Goal: Information Seeking & Learning: Learn about a topic

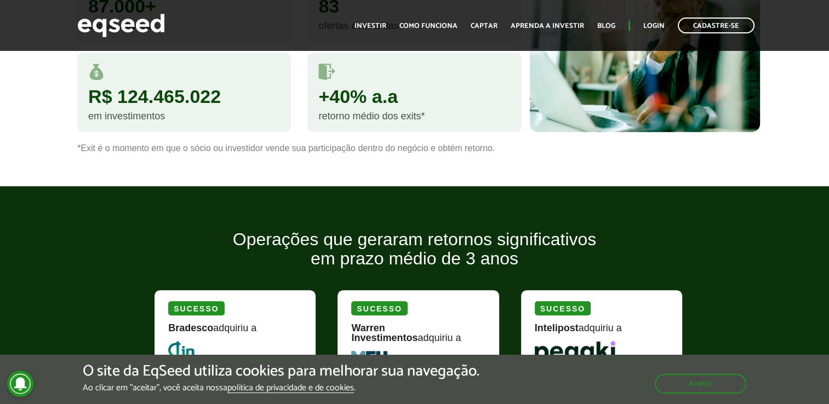
scroll to position [821, 0]
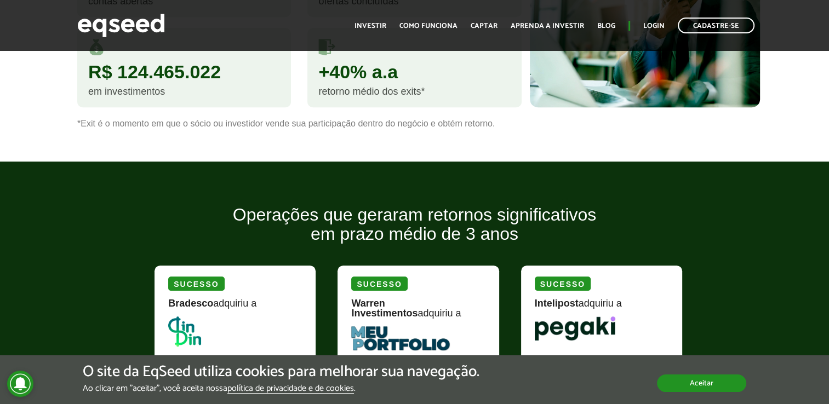
click at [676, 375] on button "Aceitar" at bounding box center [701, 384] width 89 height 18
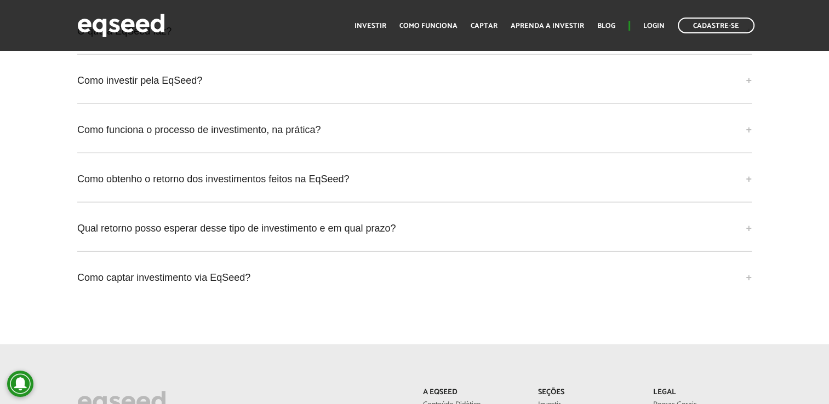
scroll to position [2410, 0]
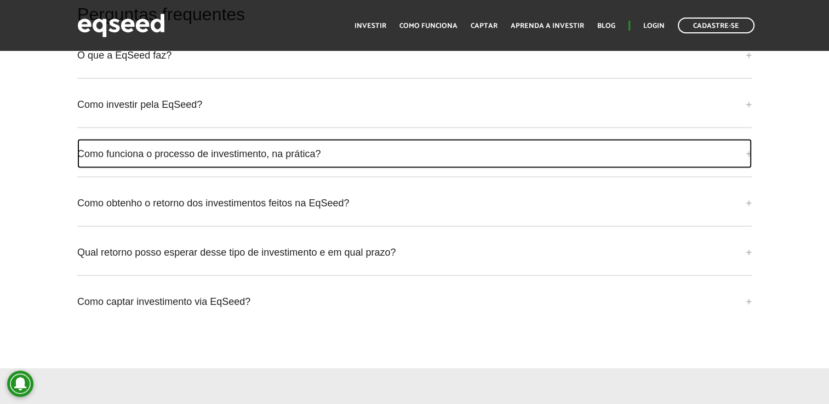
click at [511, 148] on link "Como funciona o processo de investimento, na prática?" at bounding box center [414, 154] width 674 height 30
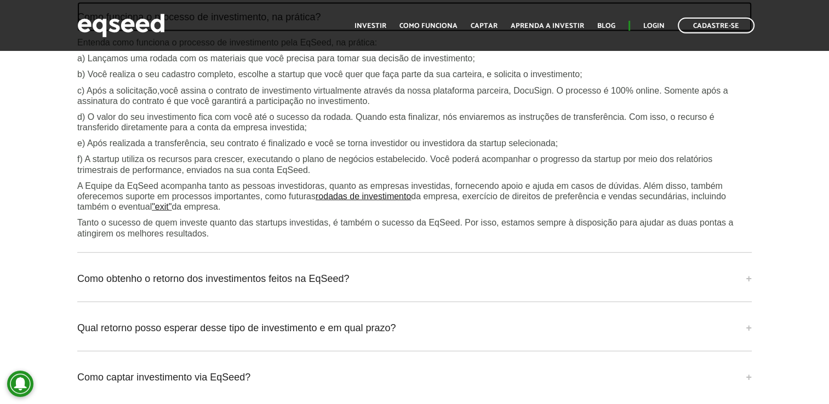
scroll to position [2574, 0]
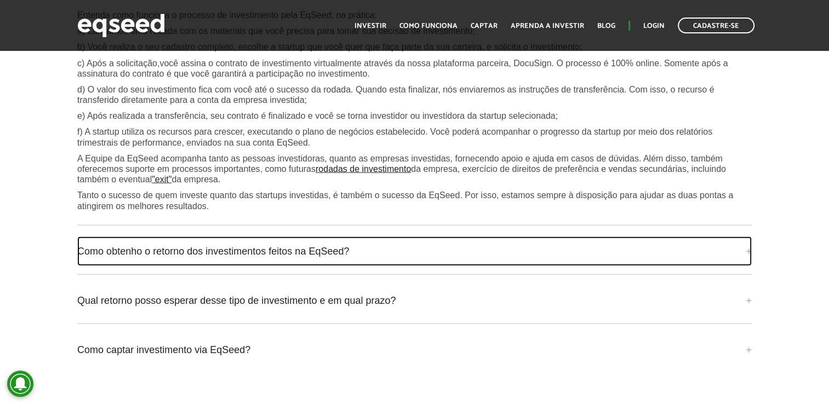
click at [278, 245] on link "Como obtenho o retorno dos investimentos feitos na EqSeed?" at bounding box center [414, 252] width 674 height 30
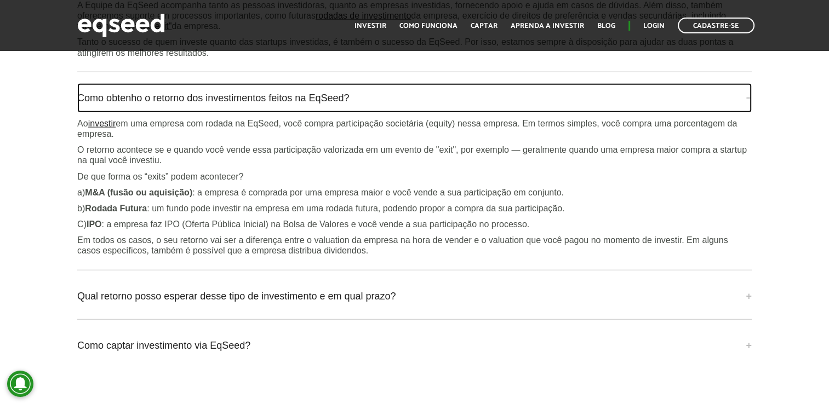
scroll to position [2738, 0]
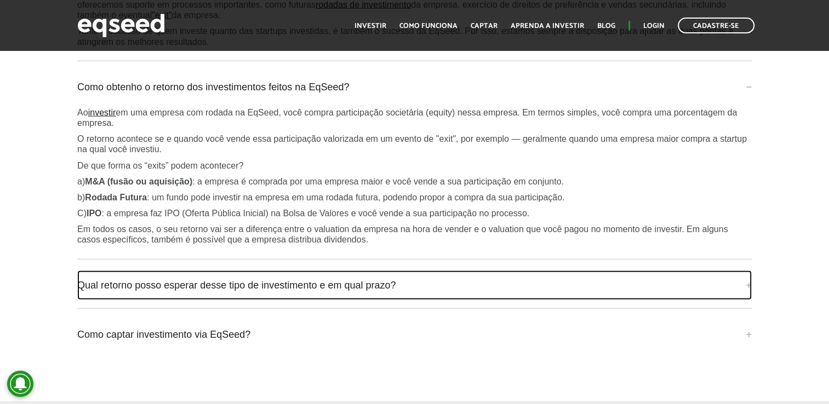
click at [206, 271] on link "Qual retorno posso esperar desse tipo de investimento e em qual prazo?" at bounding box center [414, 286] width 674 height 30
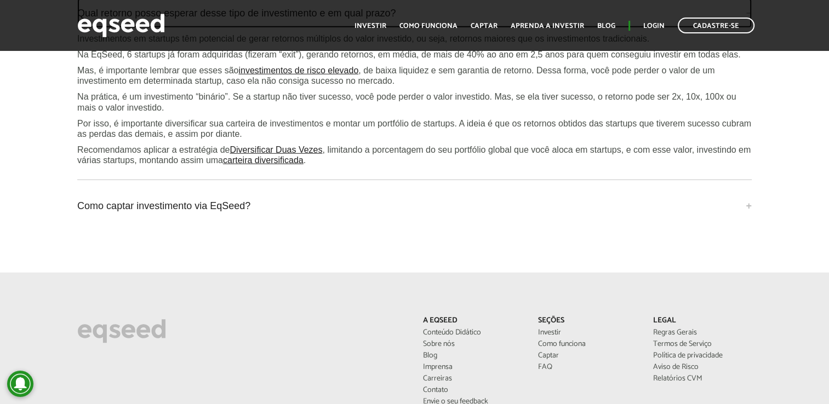
scroll to position [3012, 0]
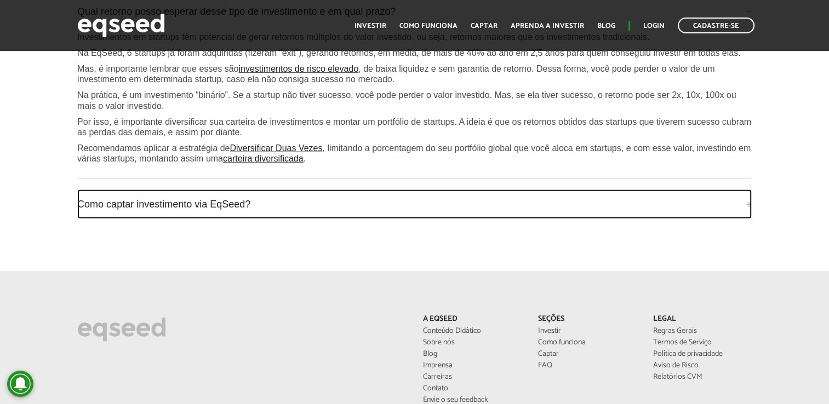
click at [234, 196] on link "Como captar investimento via EqSeed?" at bounding box center [414, 204] width 674 height 30
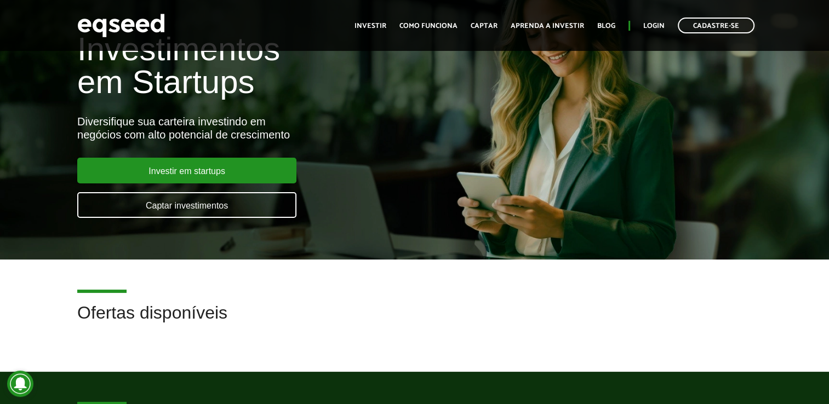
scroll to position [55, 0]
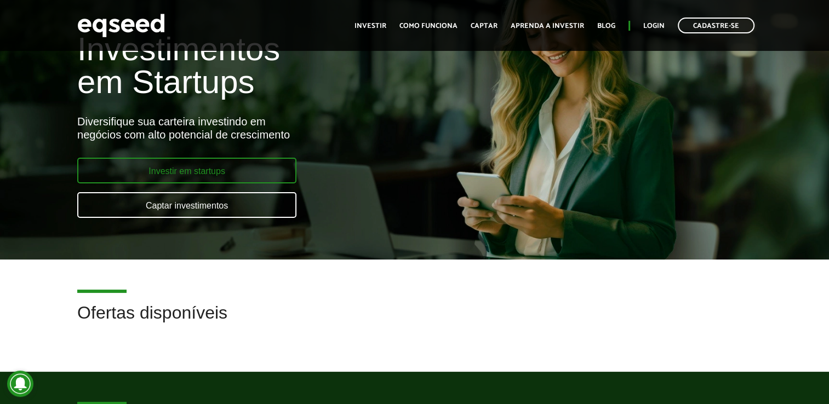
click at [217, 171] on link "Investir em startups" at bounding box center [186, 171] width 219 height 26
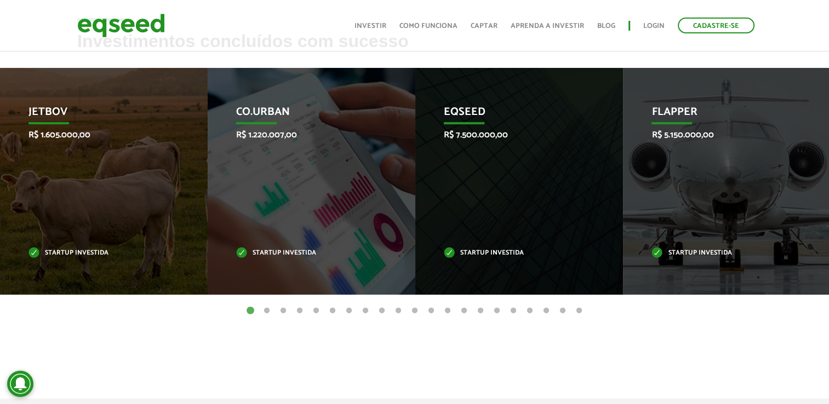
scroll to position [353, 0]
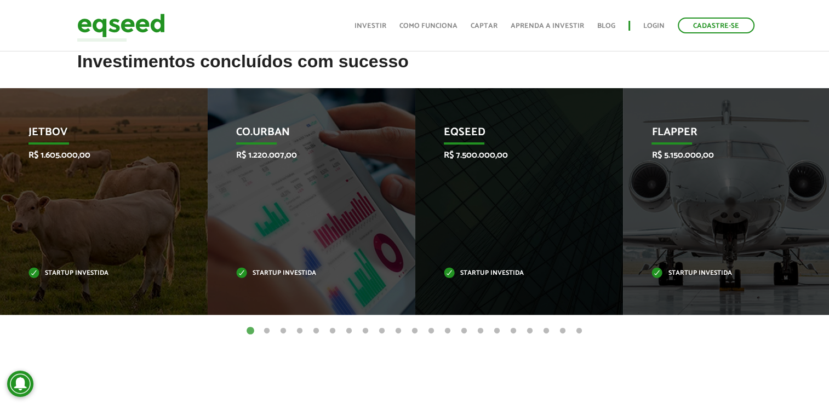
click at [267, 332] on button "2" at bounding box center [266, 331] width 11 height 11
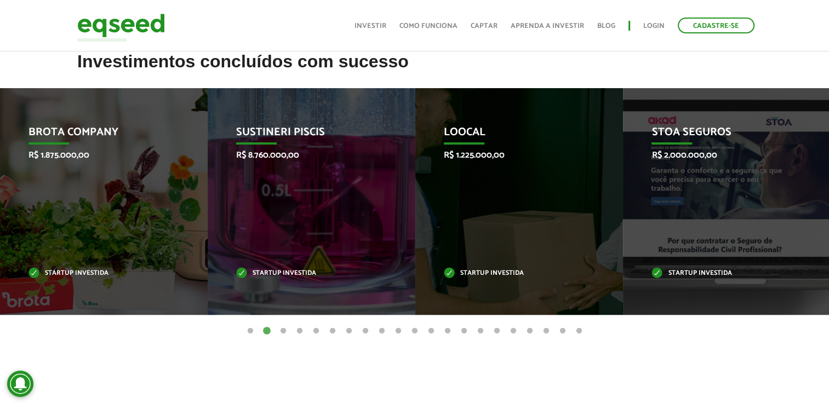
click at [281, 331] on button "3" at bounding box center [283, 331] width 11 height 11
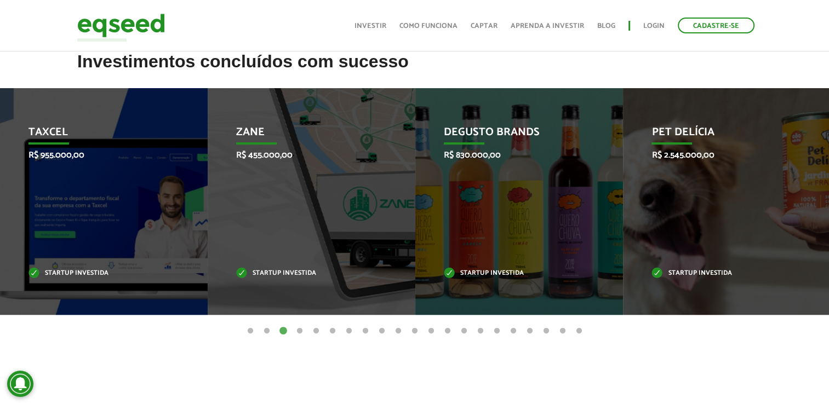
click at [299, 332] on button "4" at bounding box center [299, 331] width 11 height 11
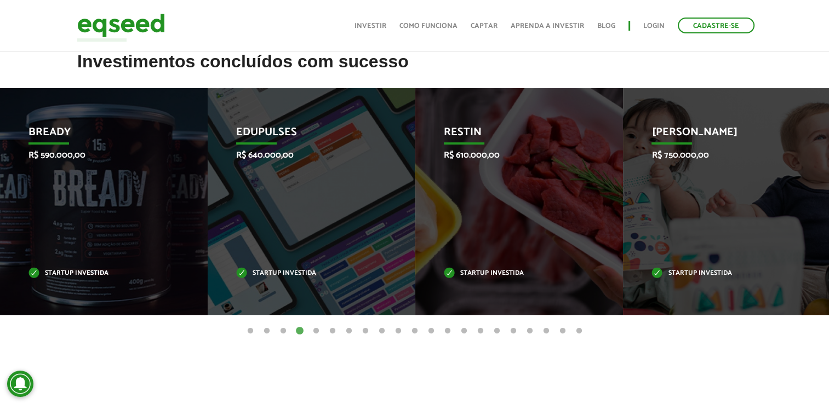
click at [315, 331] on button "5" at bounding box center [316, 331] width 11 height 11
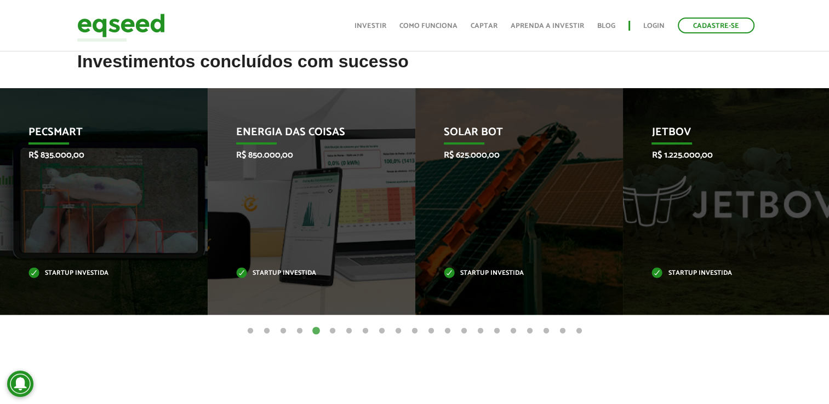
click at [331, 331] on button "6" at bounding box center [332, 331] width 11 height 11
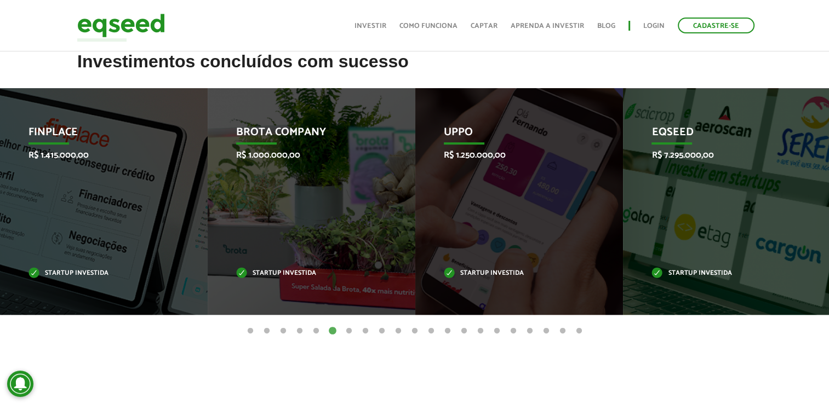
click at [317, 329] on button "5" at bounding box center [316, 331] width 11 height 11
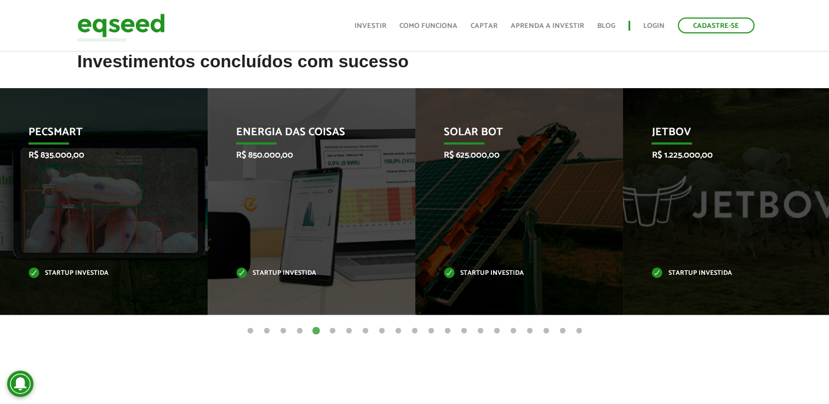
click at [333, 332] on button "6" at bounding box center [332, 331] width 11 height 11
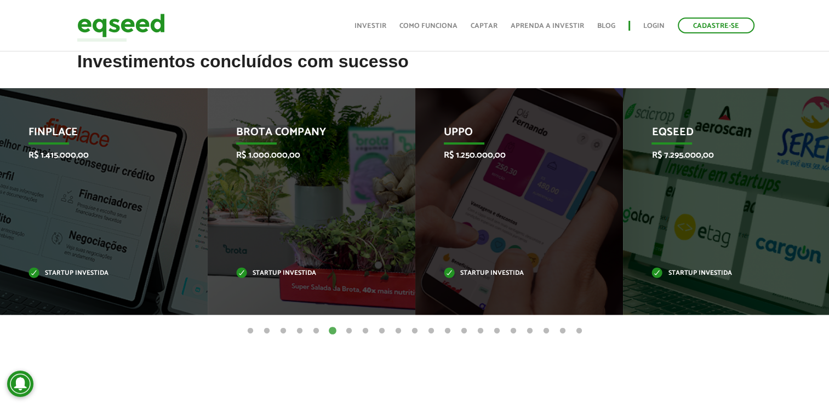
click at [350, 330] on button "7" at bounding box center [348, 331] width 11 height 11
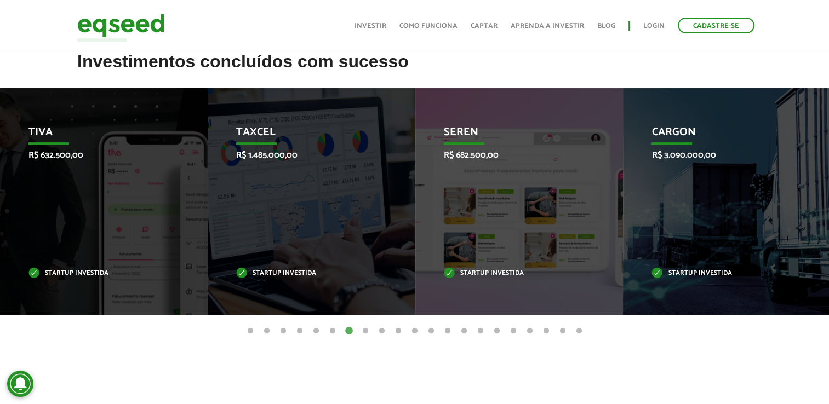
click at [365, 330] on button "8" at bounding box center [365, 331] width 11 height 11
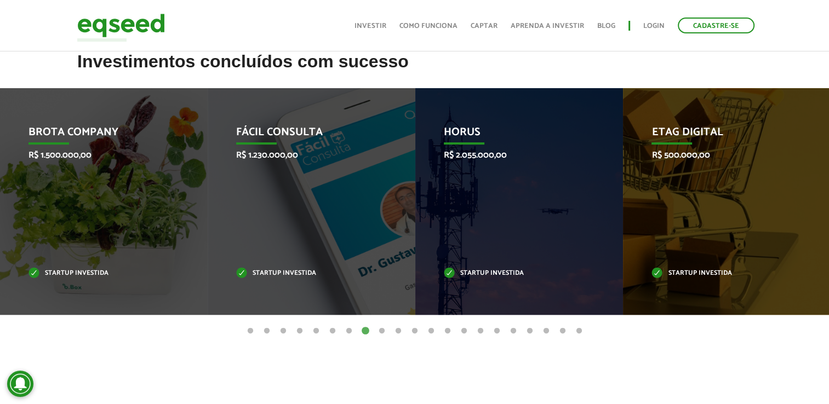
click at [381, 330] on button "9" at bounding box center [381, 331] width 11 height 11
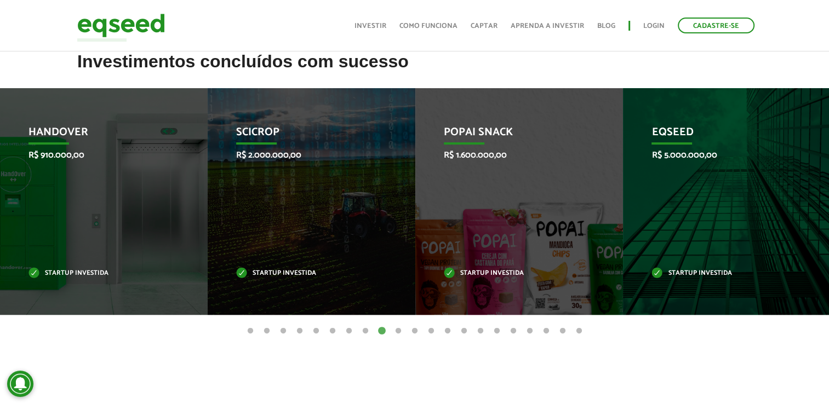
click at [398, 328] on button "10" at bounding box center [398, 331] width 11 height 11
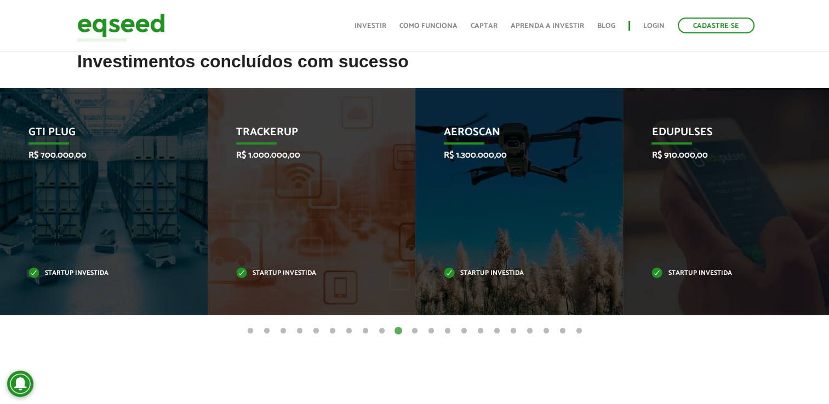
click at [416, 330] on button "11" at bounding box center [414, 331] width 11 height 11
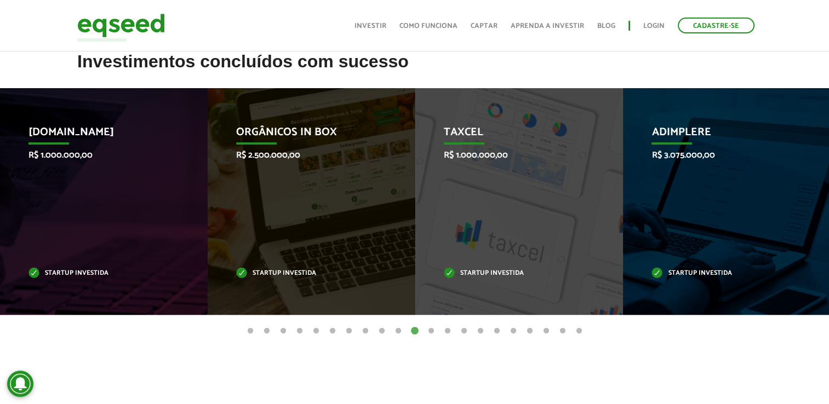
click at [429, 330] on button "12" at bounding box center [431, 331] width 11 height 11
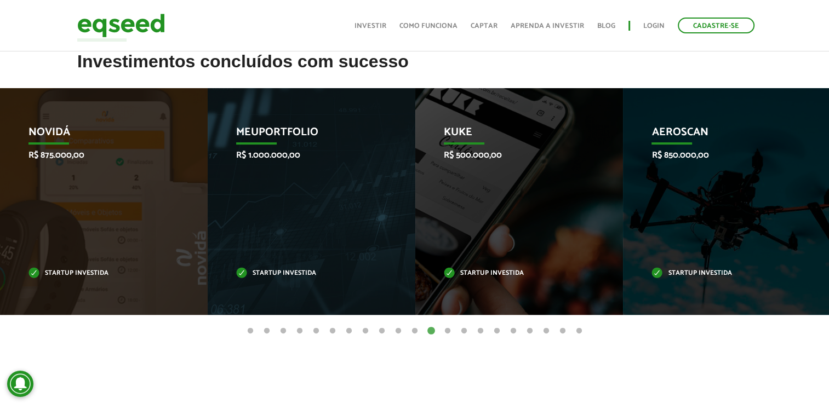
click at [449, 329] on button "13" at bounding box center [447, 331] width 11 height 11
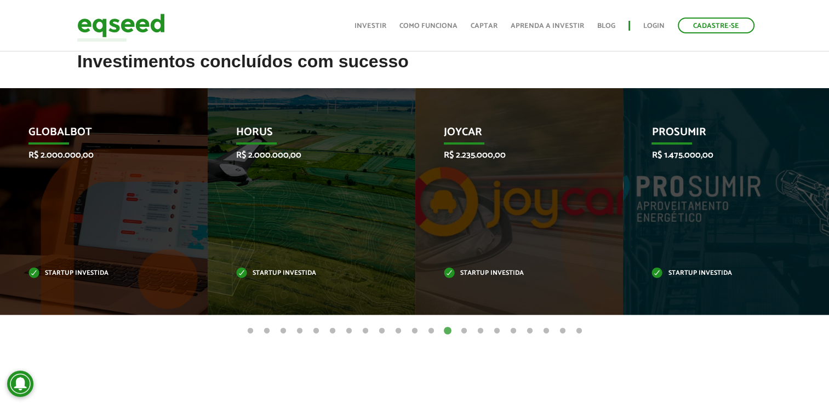
click at [462, 330] on button "14" at bounding box center [463, 331] width 11 height 11
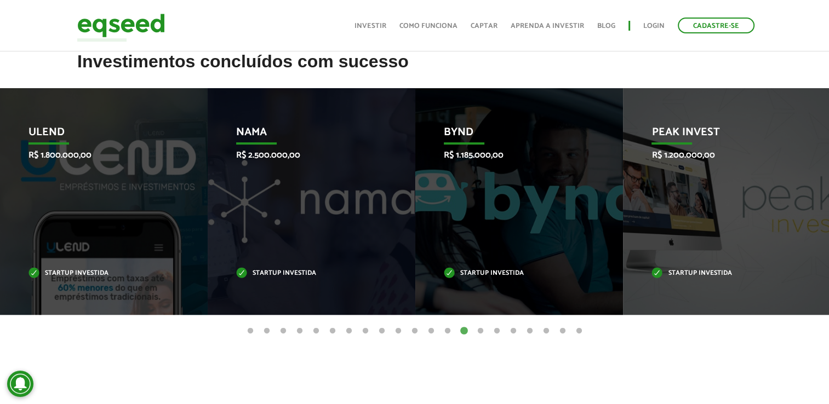
click at [481, 330] on button "15" at bounding box center [480, 331] width 11 height 11
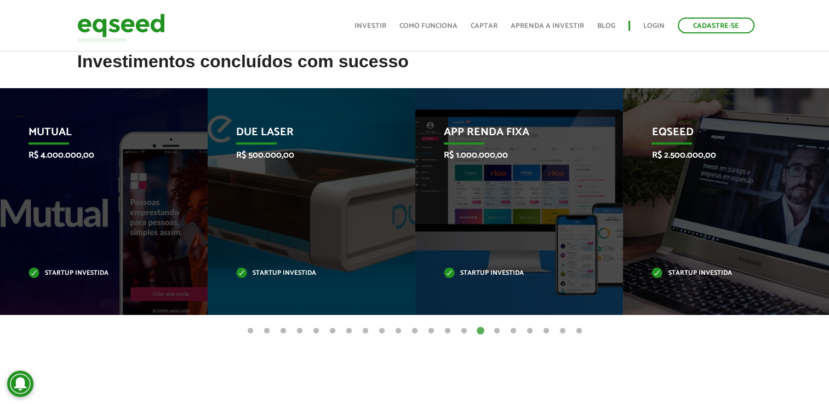
click at [499, 330] on button "16" at bounding box center [496, 331] width 11 height 11
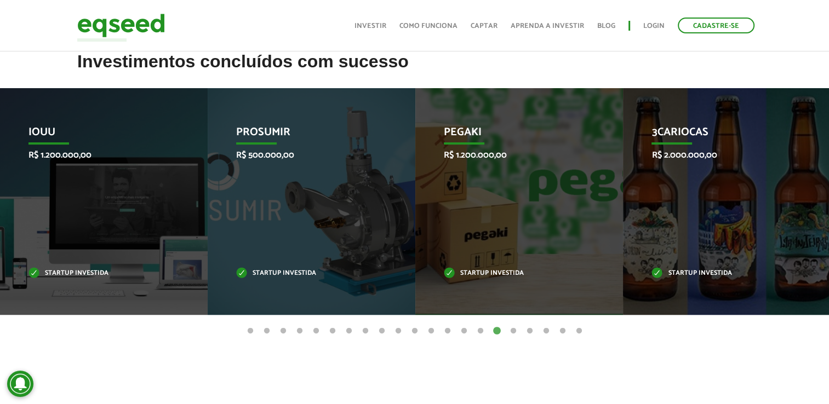
click at [515, 330] on button "17" at bounding box center [513, 331] width 11 height 11
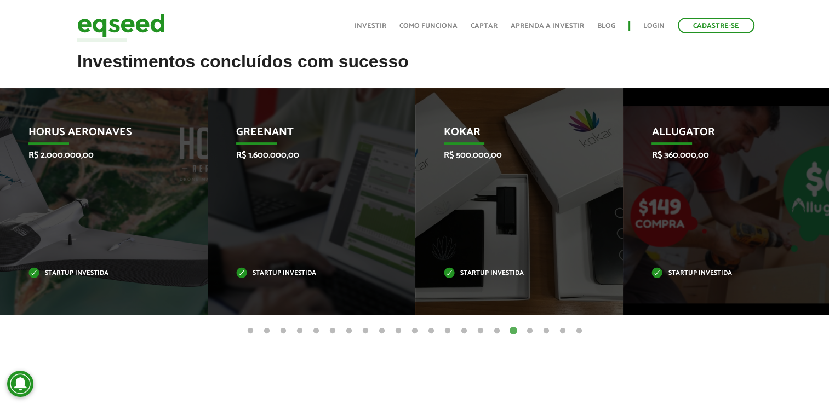
click at [532, 329] on button "18" at bounding box center [529, 331] width 11 height 11
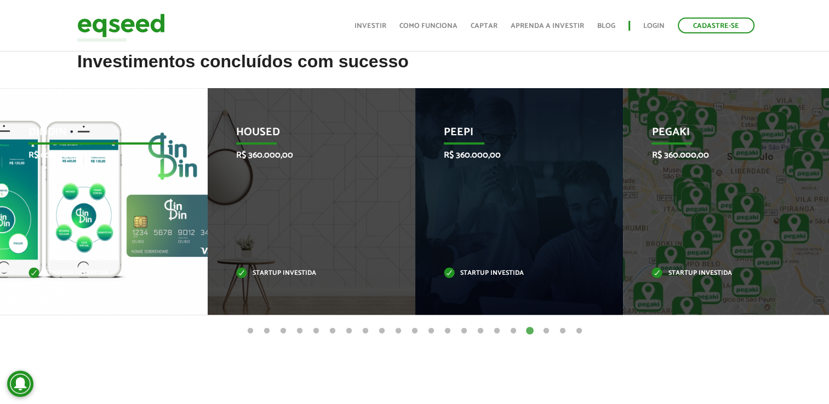
click at [107, 192] on div "DinDin R$ 600.000,00 Startup investida" at bounding box center [95, 201] width 191 height 227
click at [70, 219] on div "DinDin R$ 600.000,00 Startup investida" at bounding box center [95, 201] width 191 height 227
click at [74, 218] on div "DinDin R$ 600.000,00 Startup investida" at bounding box center [95, 201] width 191 height 227
click at [85, 200] on div "DinDin R$ 600.000,00 Startup investida" at bounding box center [95, 201] width 191 height 227
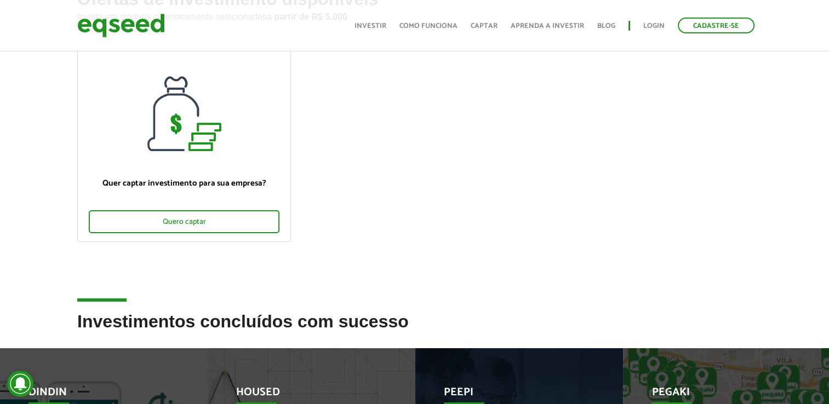
scroll to position [0, 0]
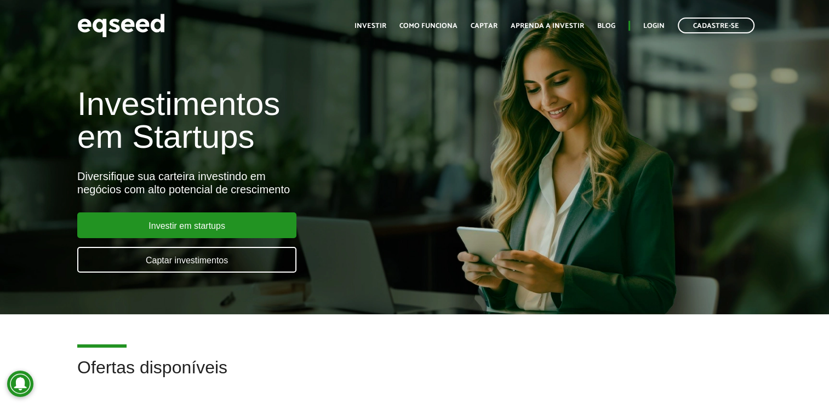
scroll to position [55, 0]
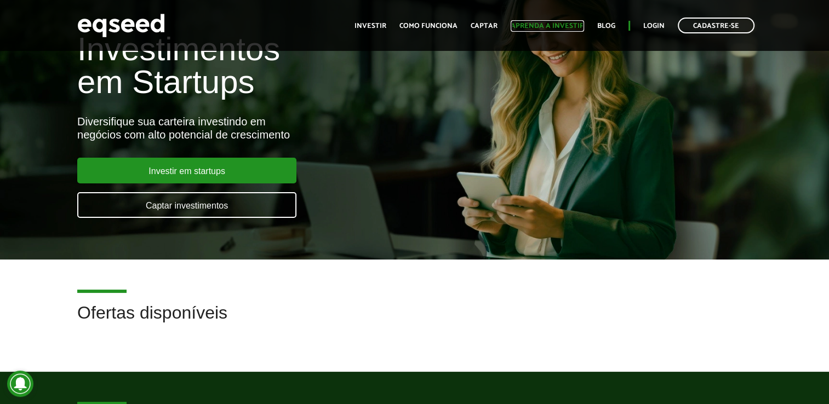
click at [553, 24] on link "Aprenda a investir" at bounding box center [546, 25] width 73 height 7
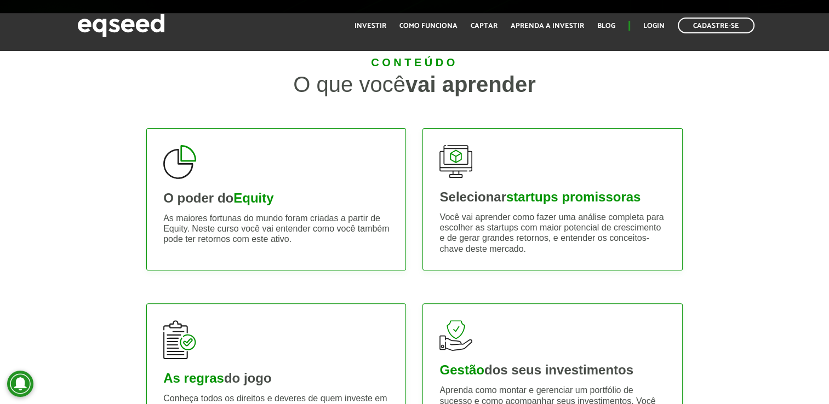
scroll to position [240, 0]
